Goal: Book appointment/travel/reservation

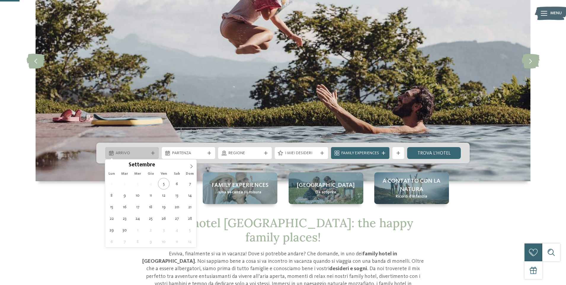
click at [118, 155] on span "Arrivo" at bounding box center [132, 153] width 33 height 6
click at [192, 165] on icon at bounding box center [191, 166] width 2 height 4
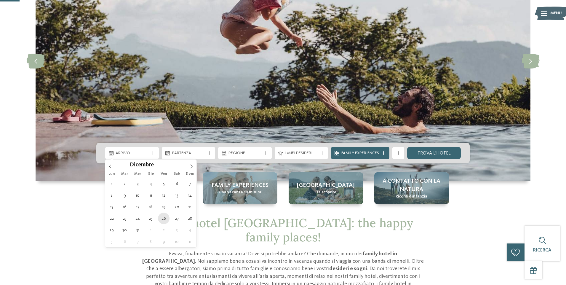
type div "[DATE]"
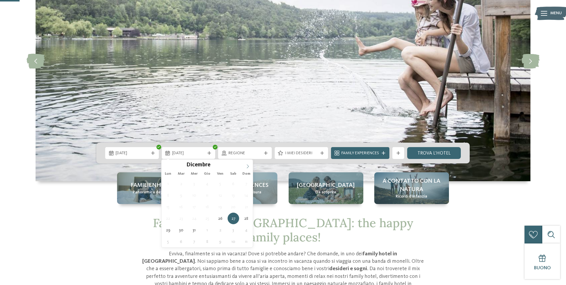
type input "****"
click at [247, 163] on span at bounding box center [248, 164] width 10 height 10
type div "[DATE]"
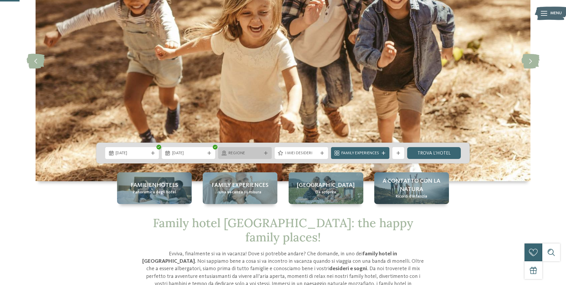
click at [223, 154] on icon at bounding box center [224, 152] width 5 height 5
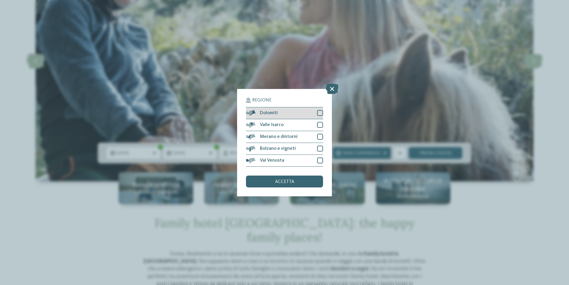
click at [320, 114] on div at bounding box center [320, 113] width 6 height 6
click at [321, 146] on div at bounding box center [320, 148] width 6 height 6
click at [307, 181] on div "accetta" at bounding box center [284, 181] width 77 height 12
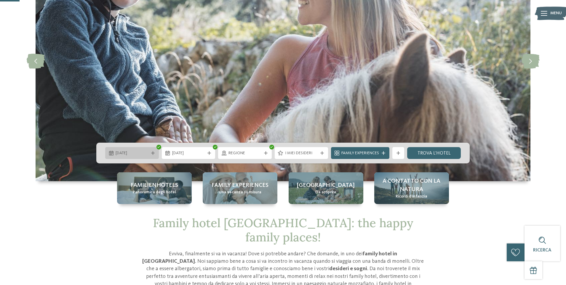
click at [148, 153] on span "[DATE]" at bounding box center [132, 153] width 33 height 6
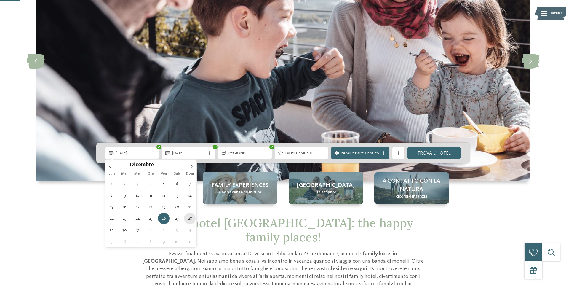
type div "[DATE]"
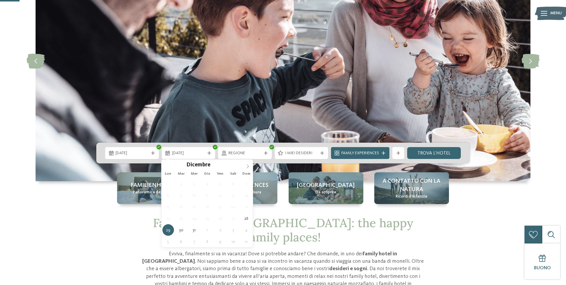
type input "****"
click at [247, 164] on icon at bounding box center [248, 166] width 4 height 4
type div "[DATE]"
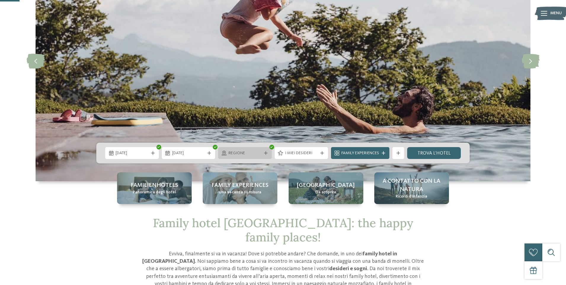
click at [260, 155] on span "Regione" at bounding box center [244, 153] width 33 height 6
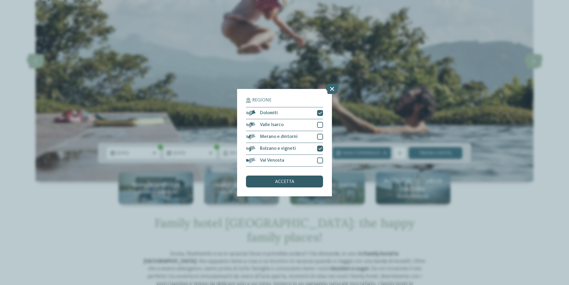
click at [289, 182] on span "accetta" at bounding box center [284, 181] width 19 height 5
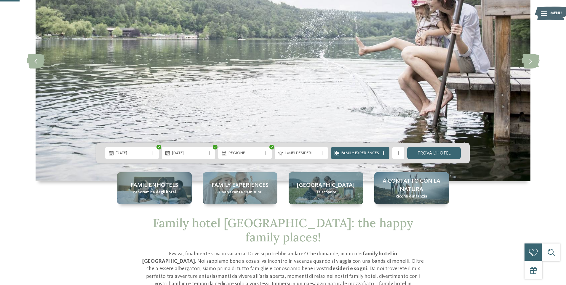
click at [390, 156] on div "Family Experiences" at bounding box center [359, 153] width 61 height 12
click at [399, 155] on div "mostra altri filtri" at bounding box center [398, 153] width 12 height 12
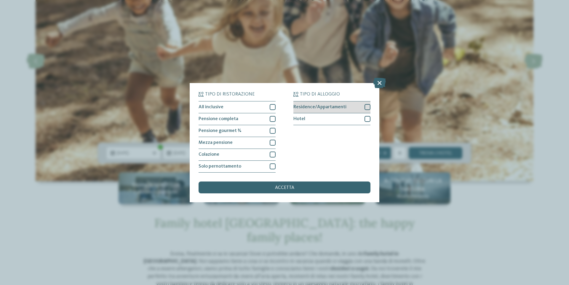
click at [319, 112] on div "Residence/Appartamenti" at bounding box center [331, 107] width 77 height 12
click at [331, 191] on div "accetta" at bounding box center [284, 187] width 172 height 12
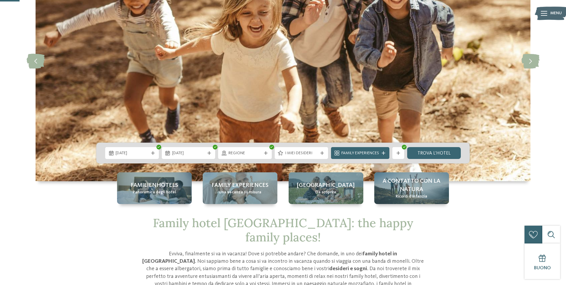
click at [422, 163] on div "[DATE] [DATE]" at bounding box center [282, 152] width 373 height 21
click at [422, 157] on link "trova l’hotel" at bounding box center [434, 153] width 54 height 12
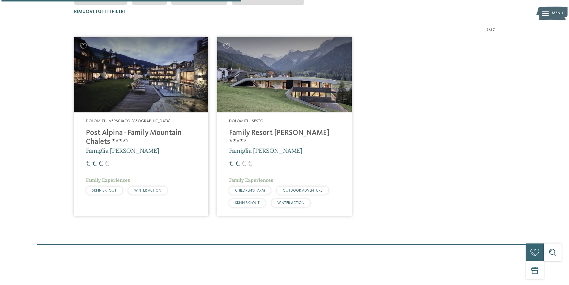
scroll to position [194, 0]
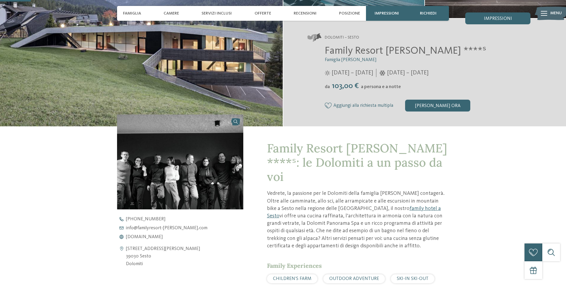
scroll to position [118, 0]
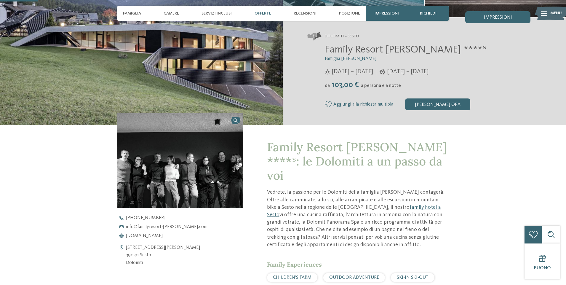
click at [257, 12] on span "Offerte" at bounding box center [262, 13] width 17 height 5
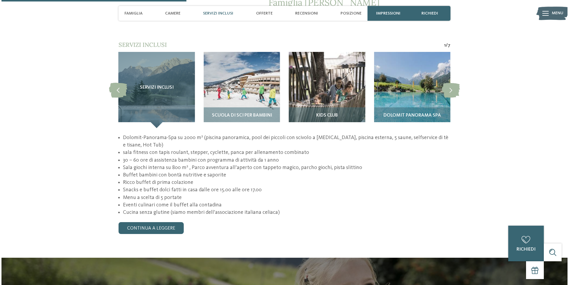
scroll to position [556, 0]
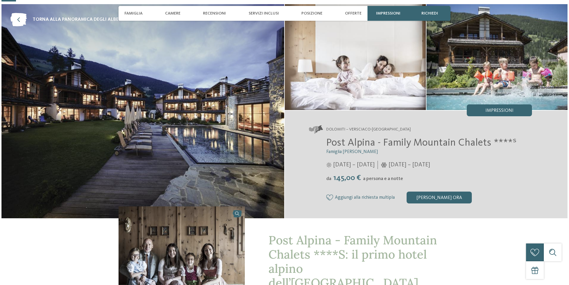
scroll to position [59, 0]
